Goal: Task Accomplishment & Management: Manage account settings

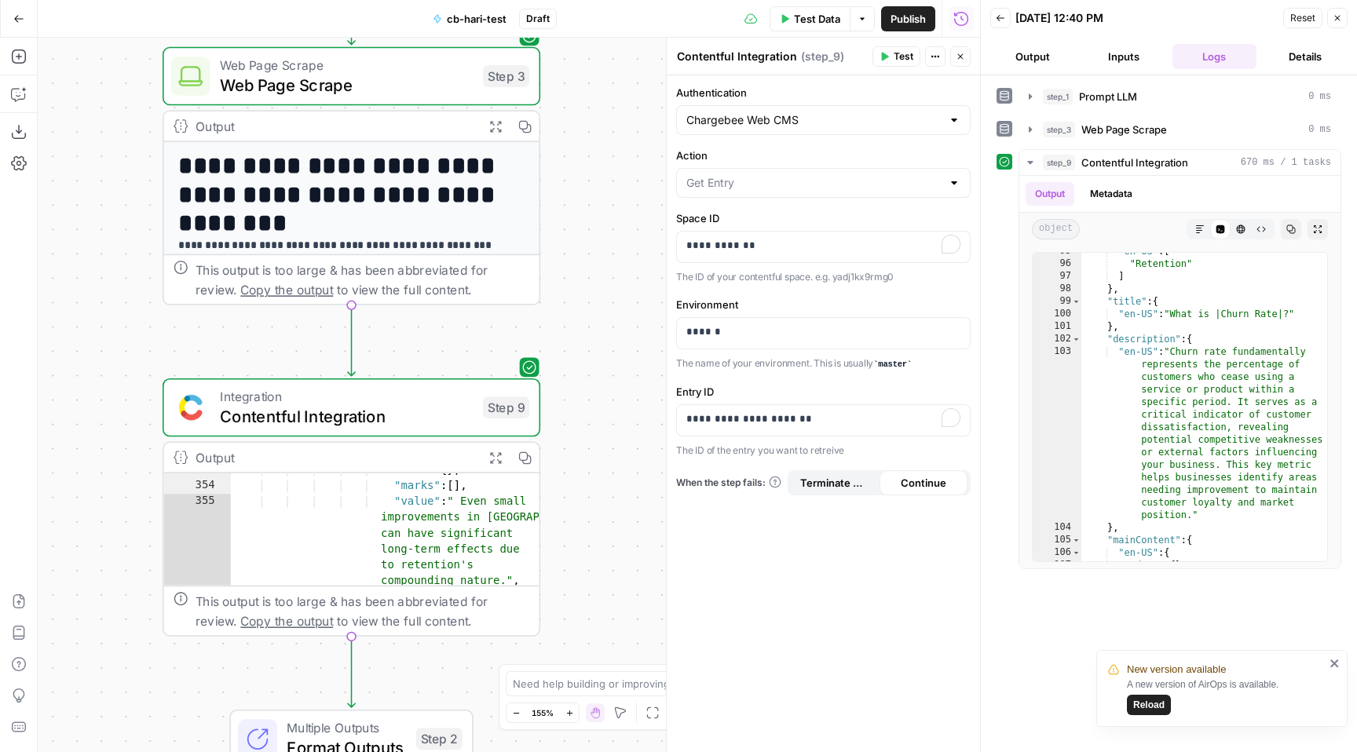
scroll to position [628, 0]
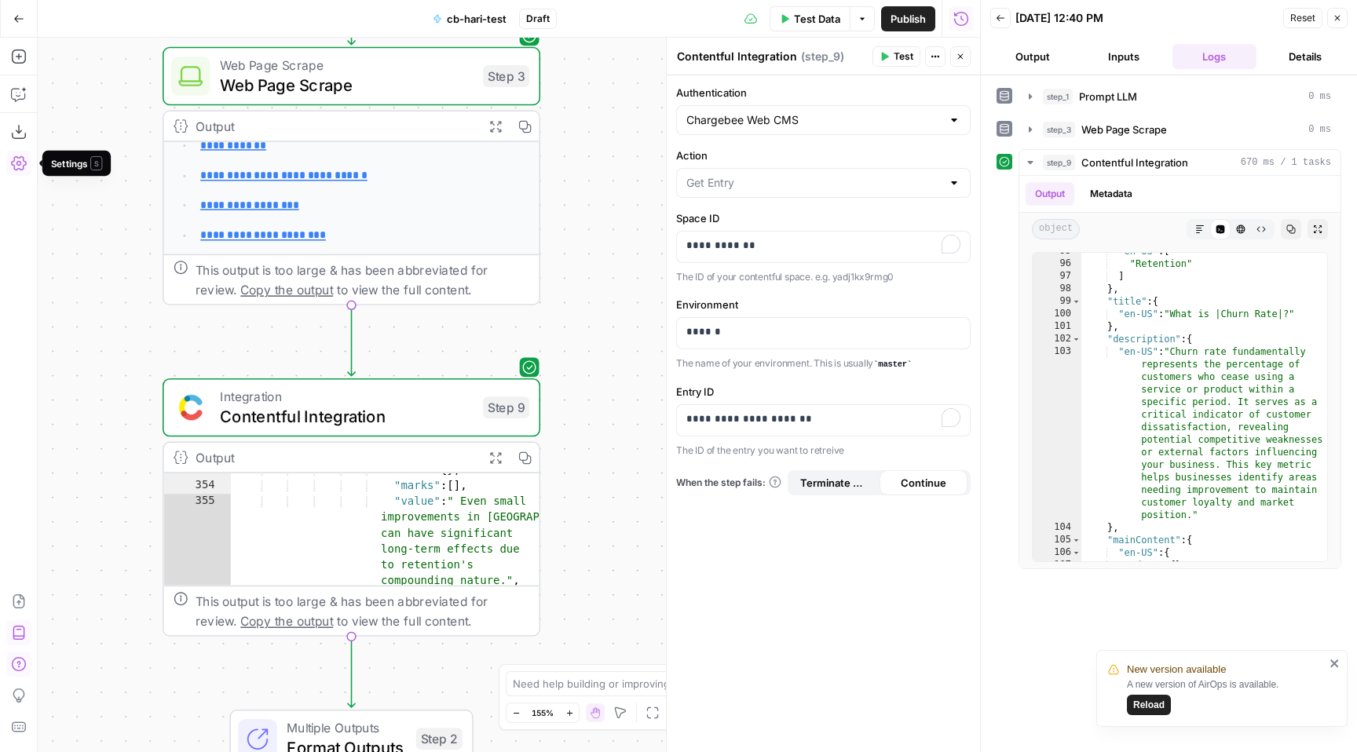
click at [30, 154] on button "Settings" at bounding box center [18, 163] width 25 height 25
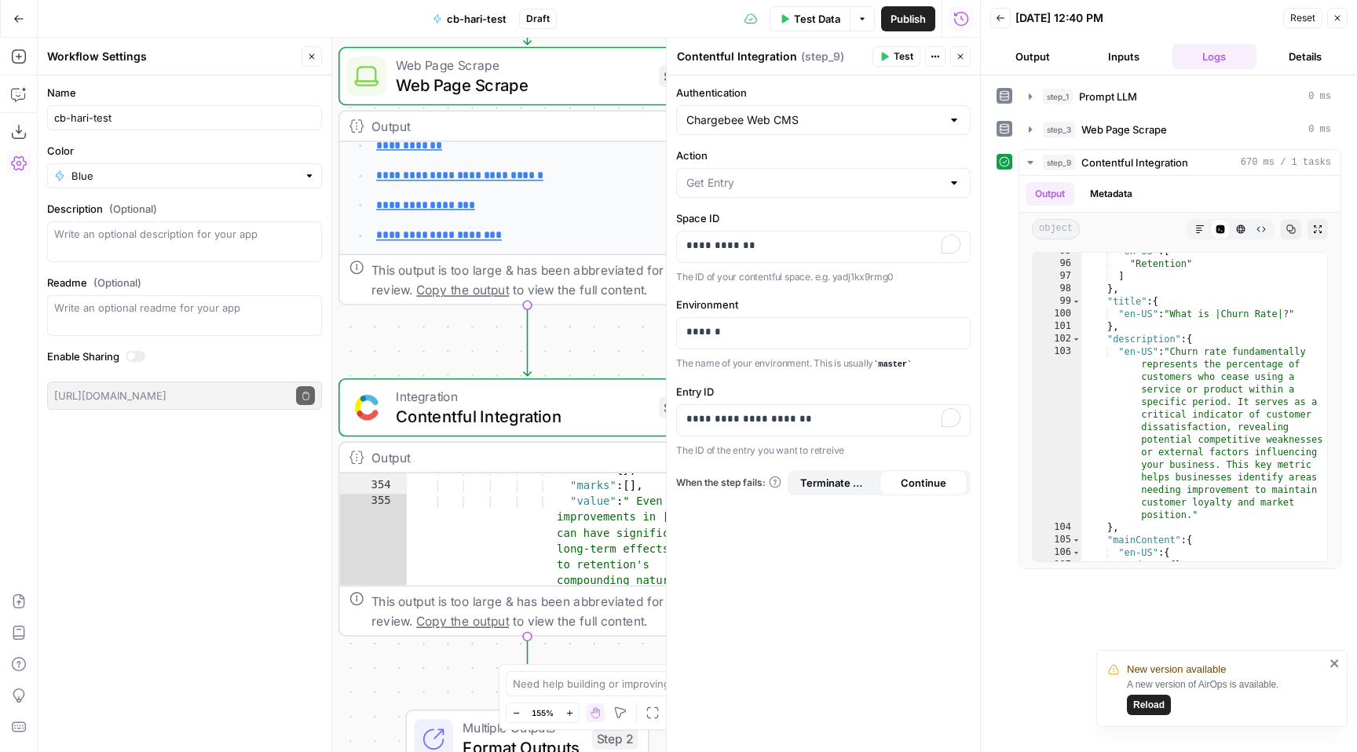
click at [11, 165] on icon "button" at bounding box center [19, 163] width 16 height 16
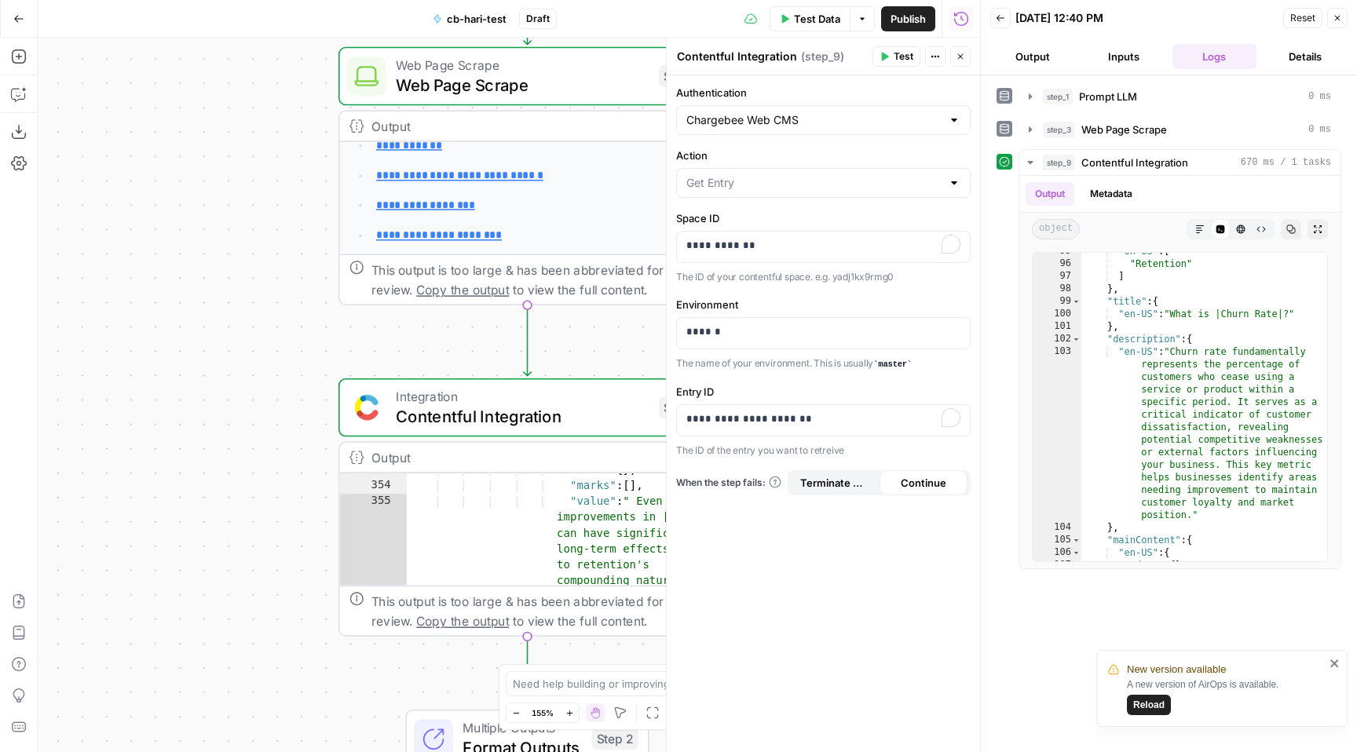
click at [28, 20] on button "Go Back" at bounding box center [19, 19] width 28 height 28
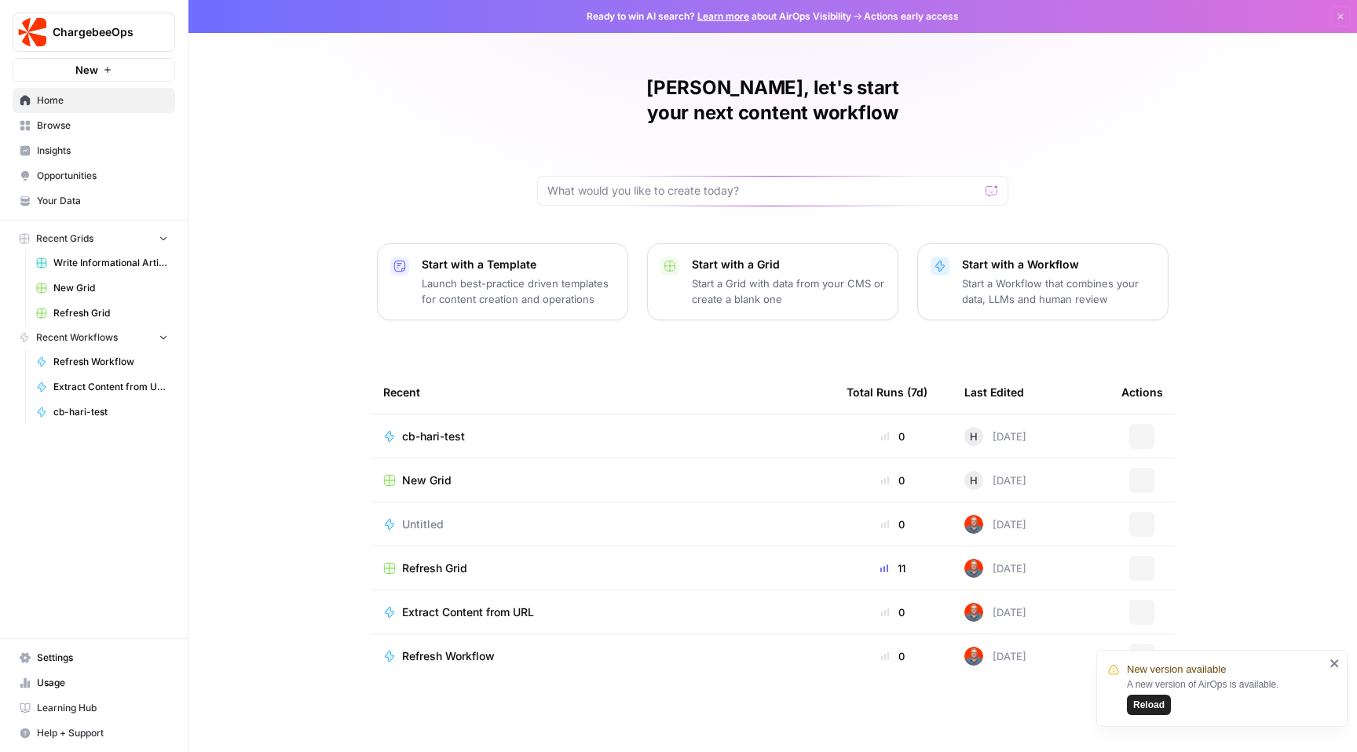
click at [64, 654] on span "Settings" at bounding box center [102, 658] width 131 height 14
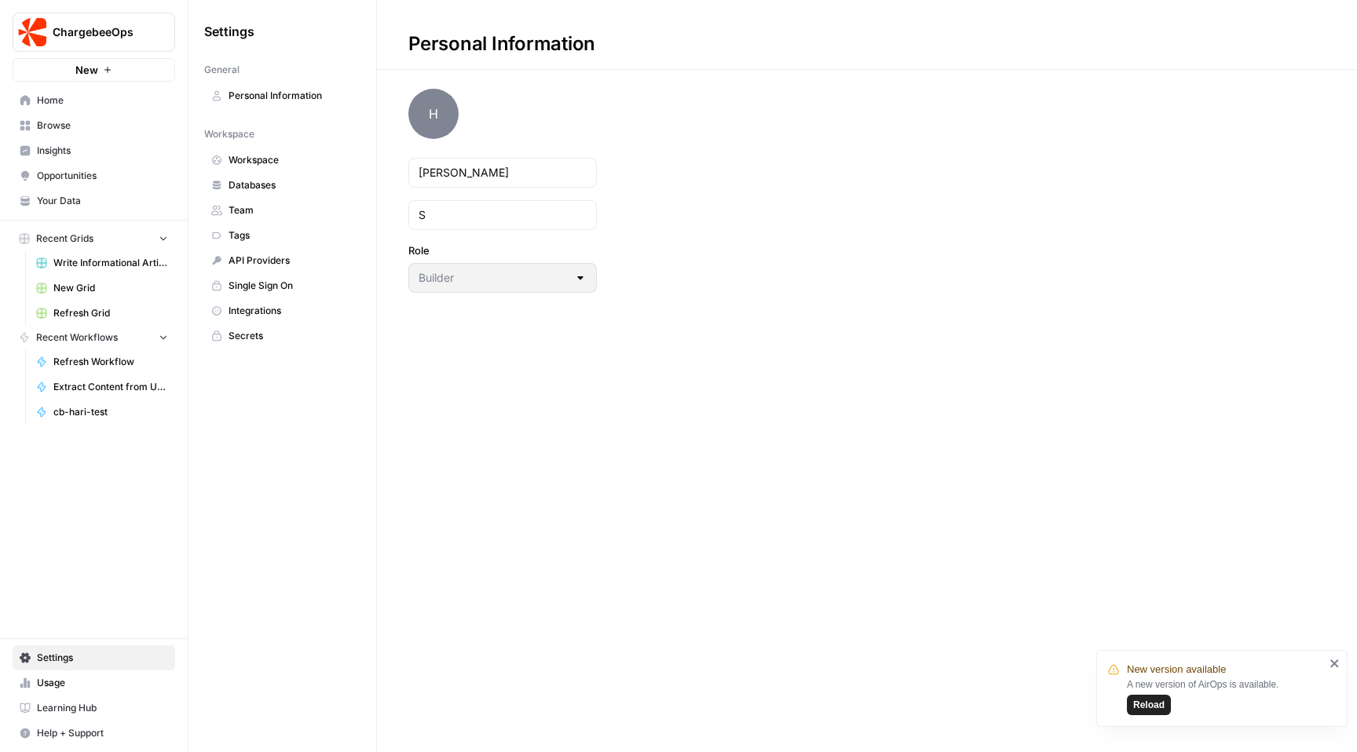
click at [273, 312] on span "Integrations" at bounding box center [291, 311] width 125 height 14
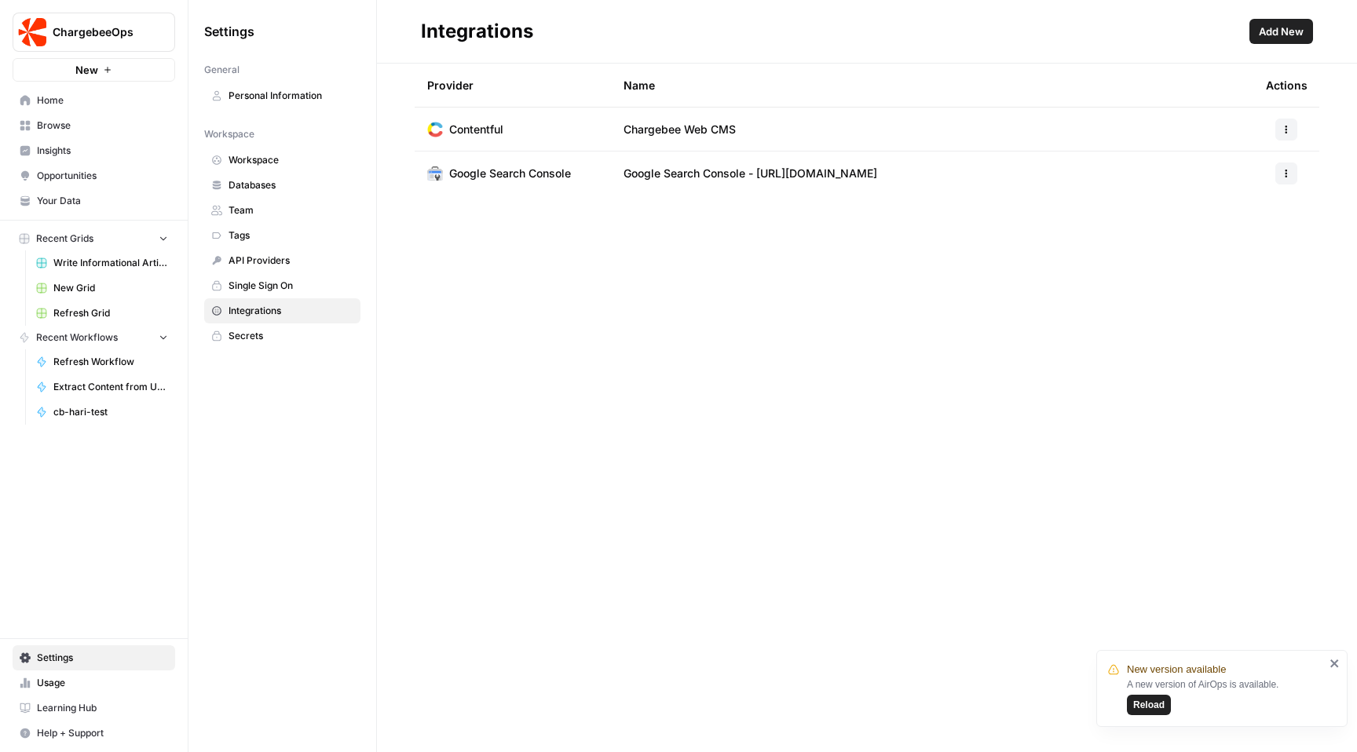
click at [1286, 38] on span "Add New" at bounding box center [1281, 32] width 45 height 16
click at [1330, 660] on icon "close" at bounding box center [1335, 663] width 11 height 13
click at [738, 180] on span "Google Search Console - [URL][DOMAIN_NAME]" at bounding box center [751, 174] width 254 height 16
click at [1282, 171] on icon "button" at bounding box center [1286, 173] width 9 height 9
click at [892, 162] on td "Google Search Console - [URL][DOMAIN_NAME]" at bounding box center [932, 174] width 642 height 44
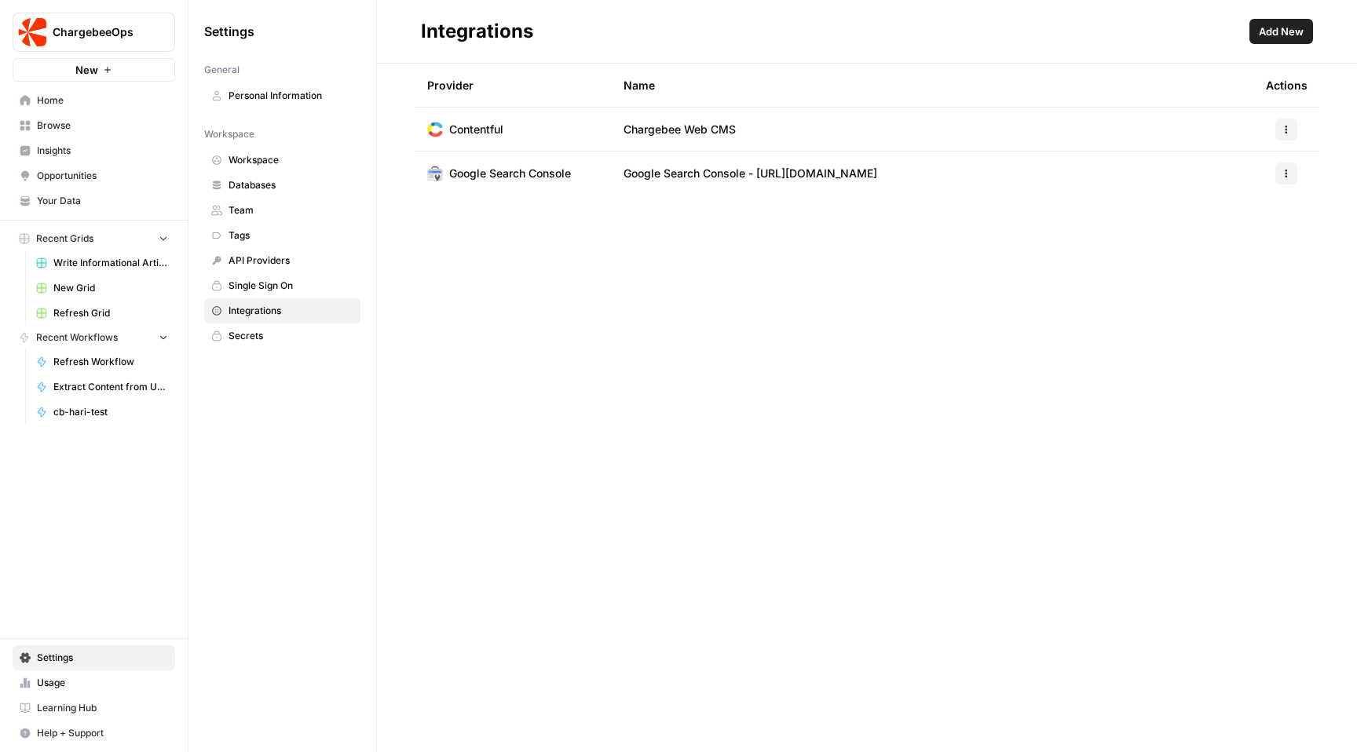
click at [970, 171] on td "Google Search Console - [URL][DOMAIN_NAME]" at bounding box center [932, 174] width 642 height 44
click at [969, 171] on td "Google Search Console - [URL][DOMAIN_NAME]" at bounding box center [932, 174] width 642 height 44
